Goal: Obtain resource: Download file/media

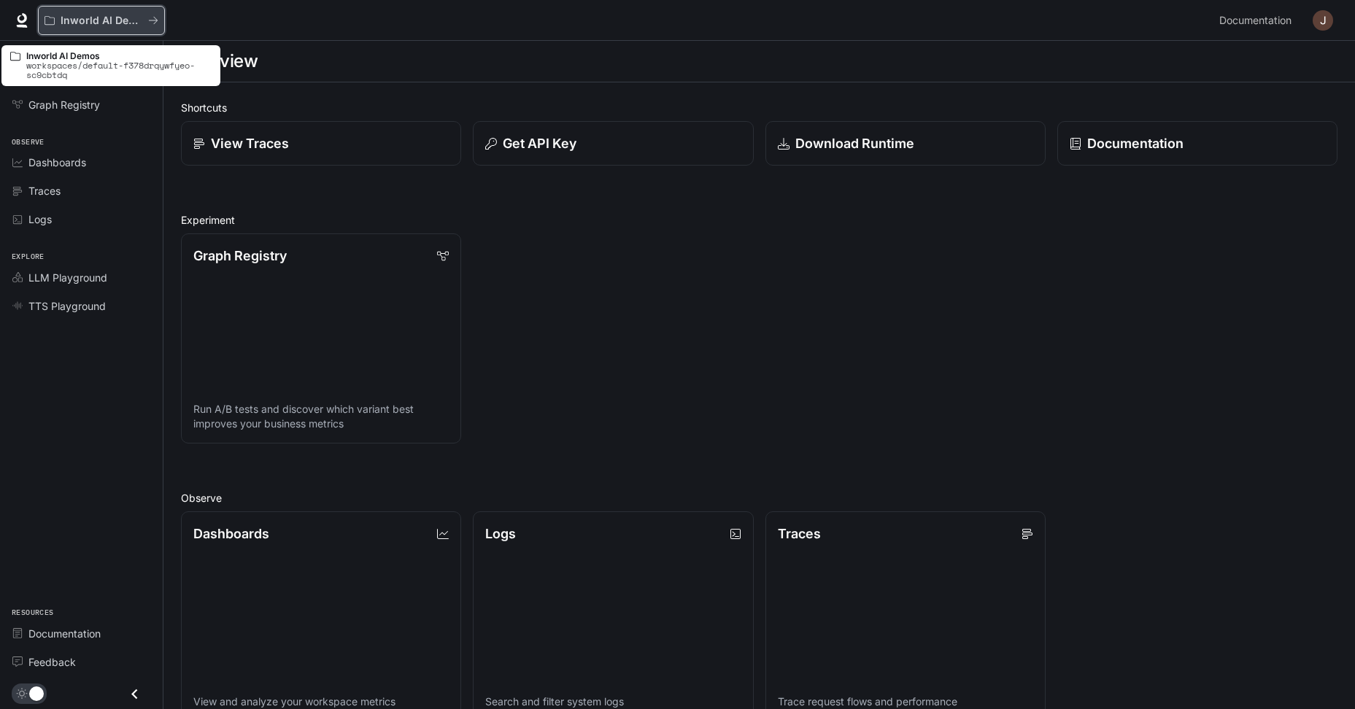
click at [91, 24] on p "Inworld AI Demos" at bounding box center [102, 21] width 82 height 12
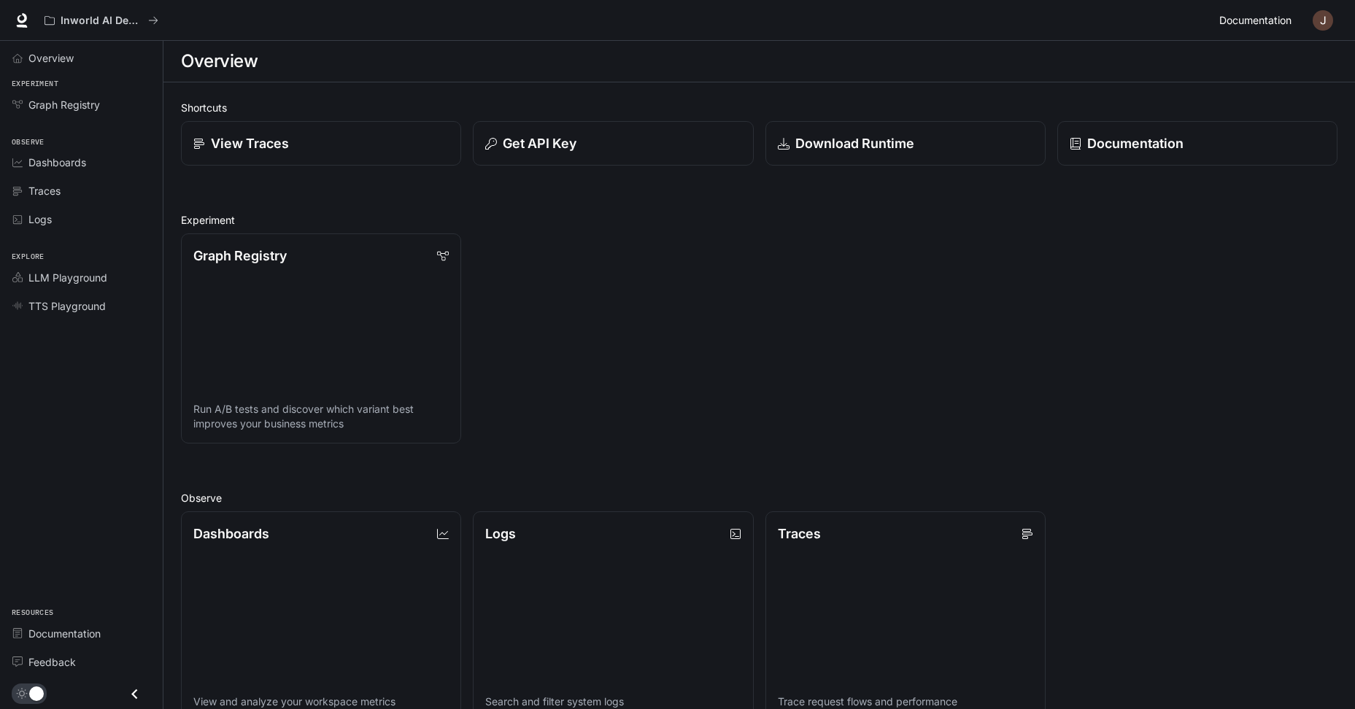
click at [1270, 27] on span "Documentation" at bounding box center [1255, 21] width 72 height 18
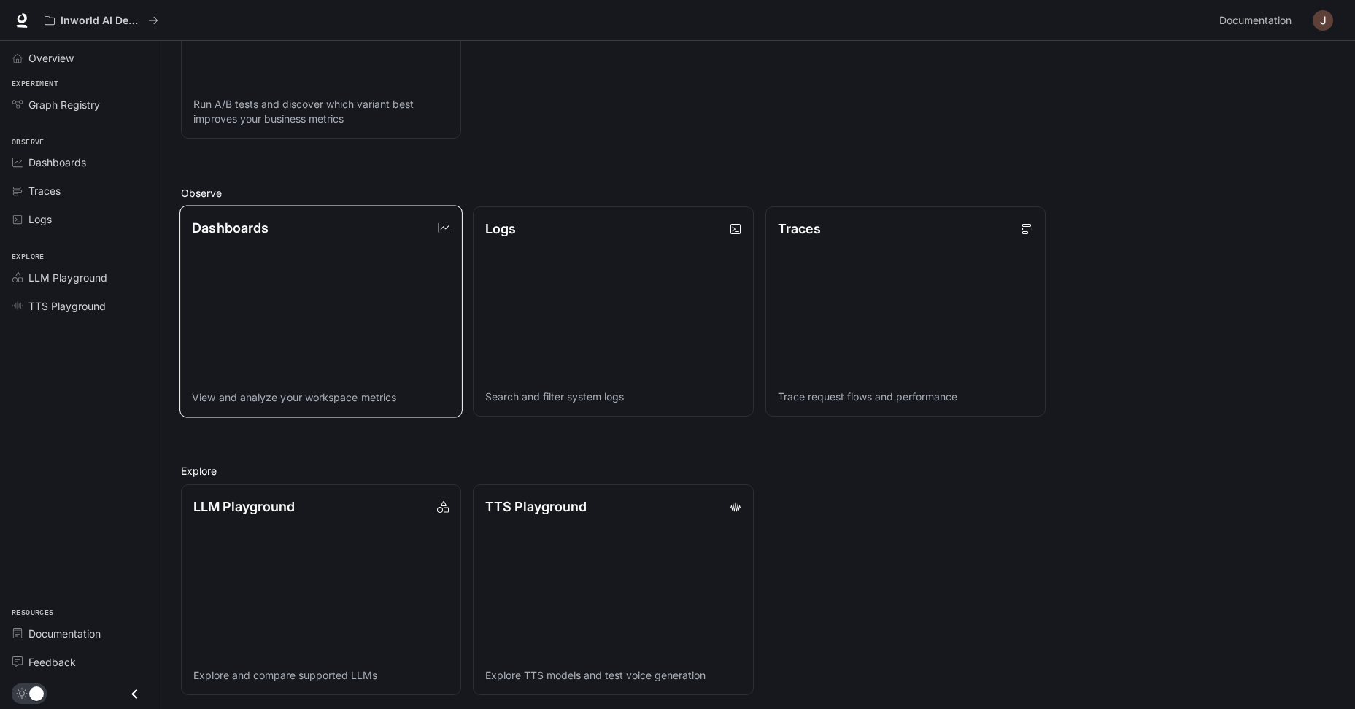
scroll to position [309, 0]
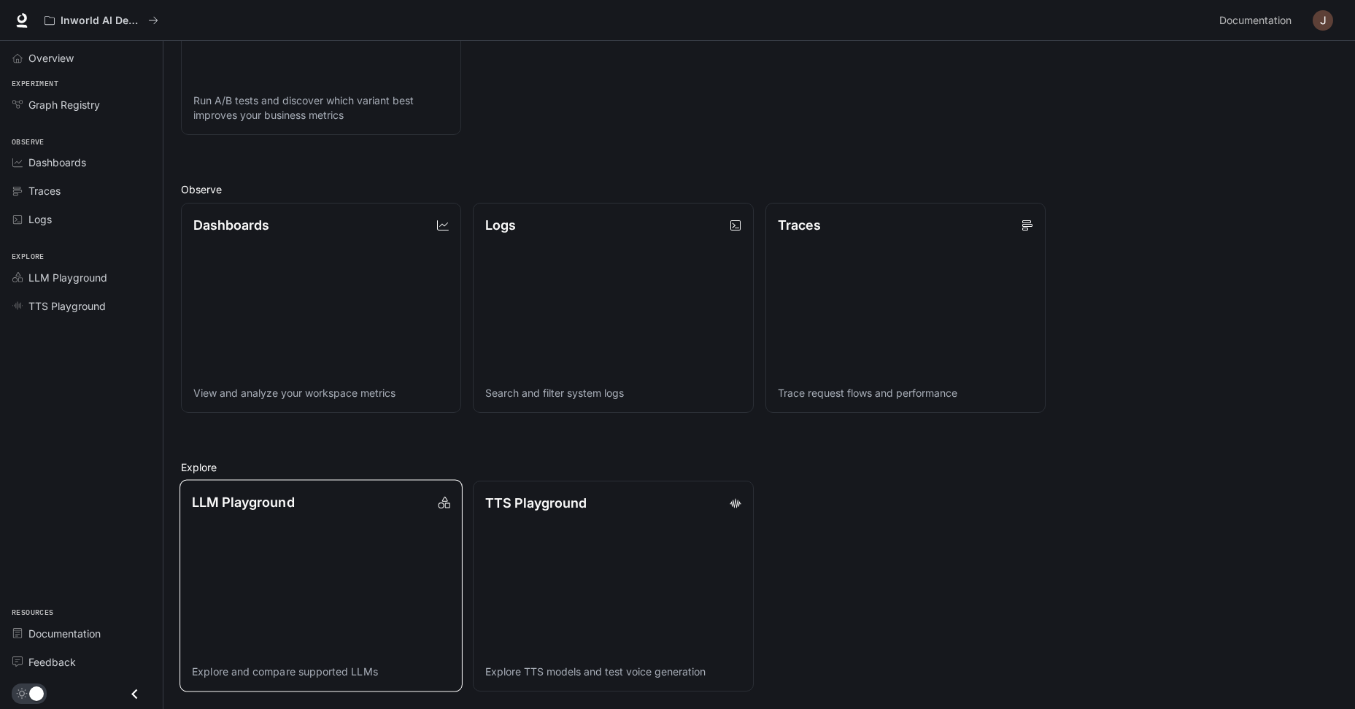
click at [406, 523] on link "LLM Playground Explore and compare supported LLMs" at bounding box center [320, 586] width 283 height 212
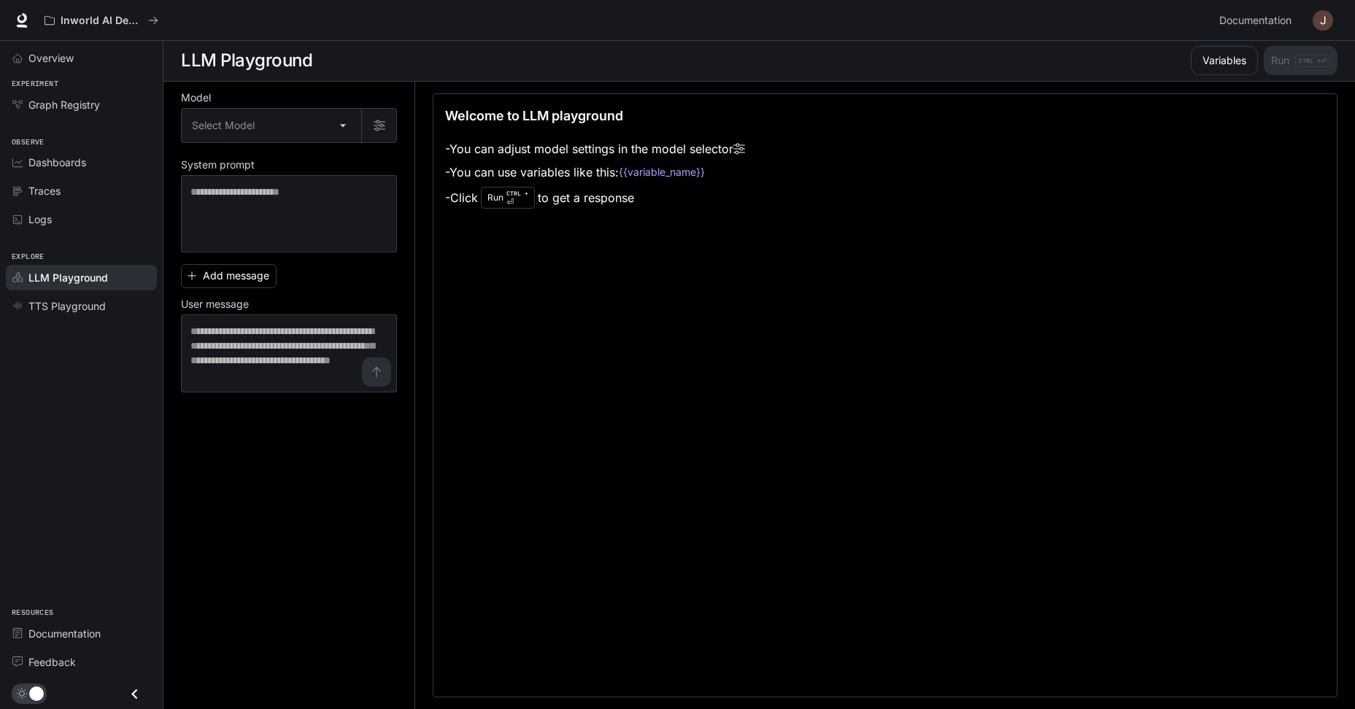
scroll to position [1, 0]
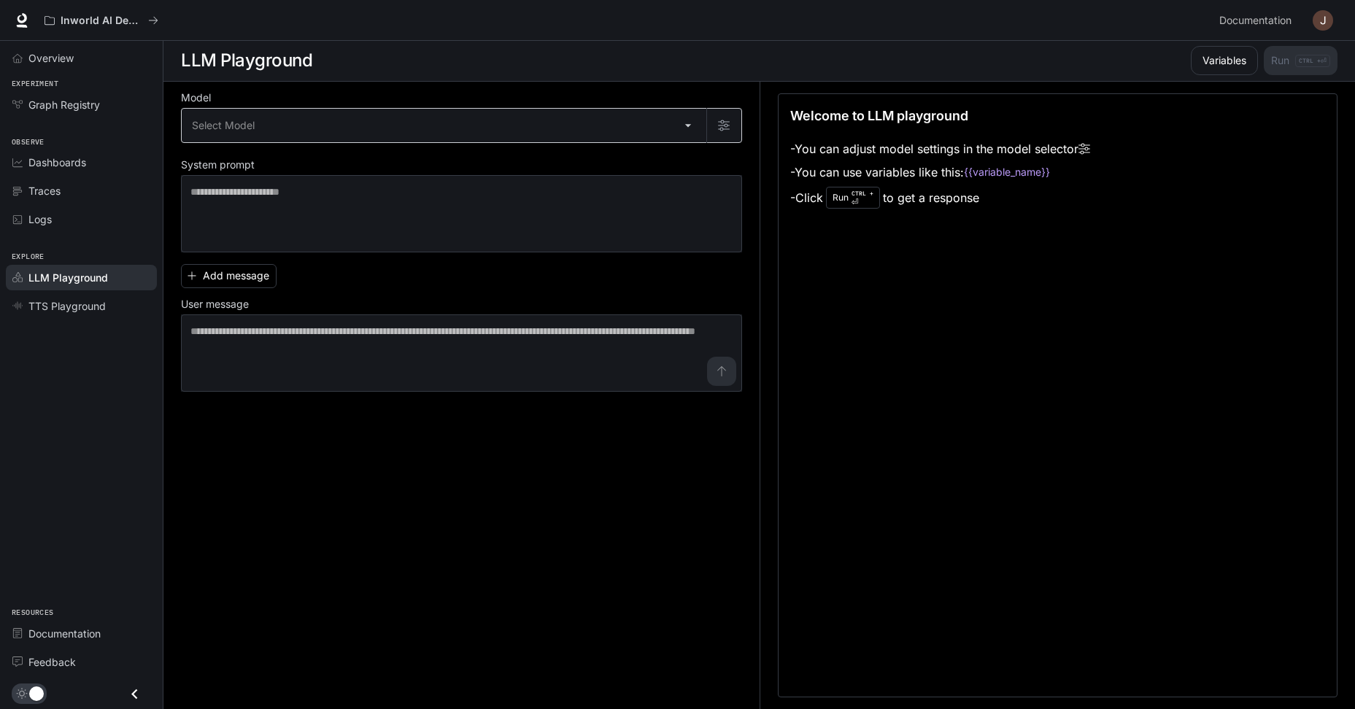
click at [535, 142] on div "Select Model ​" at bounding box center [461, 125] width 561 height 35
click at [945, 322] on div "Welcome to LLM playground - You can adjust model settings in the model selector…" at bounding box center [1058, 395] width 560 height 604
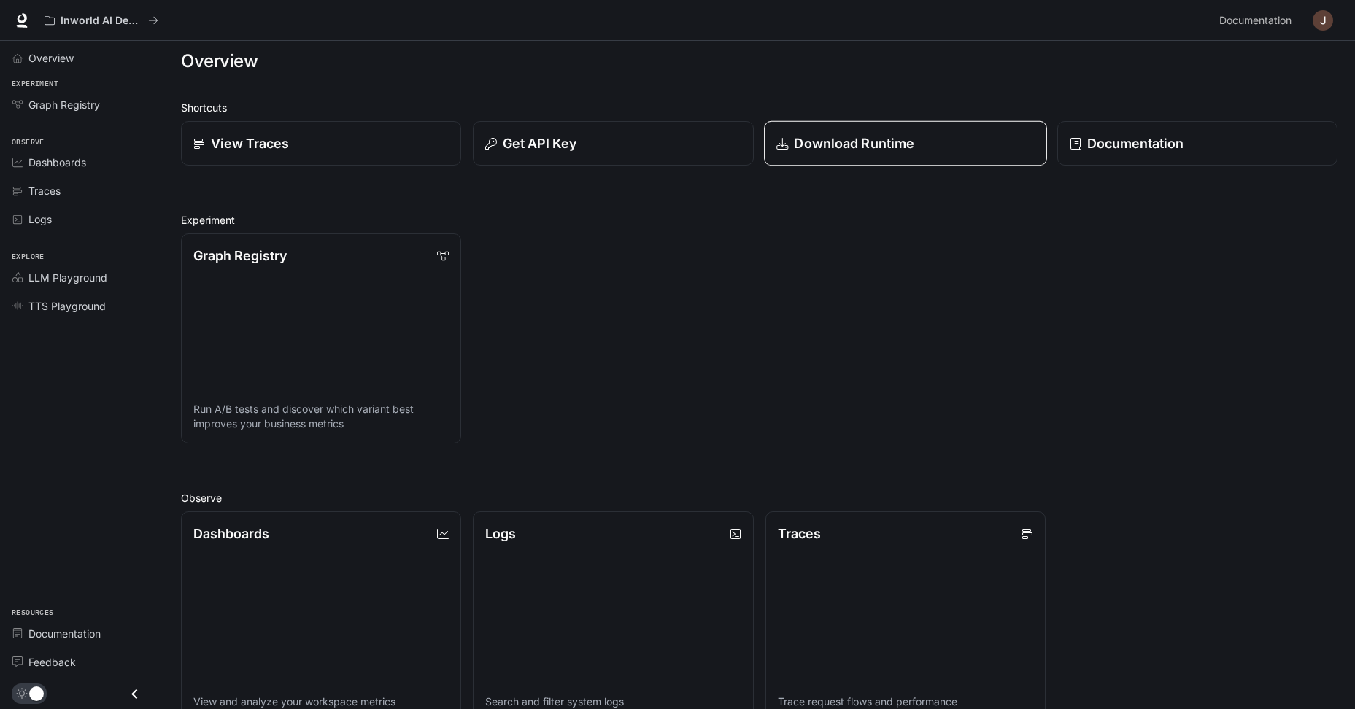
click at [837, 144] on p "Download Runtime" at bounding box center [854, 143] width 120 height 20
